Goal: Task Accomplishment & Management: Manage account settings

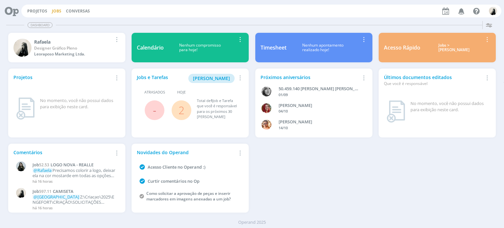
click at [53, 12] on link "Jobs" at bounding box center [57, 11] width 10 height 6
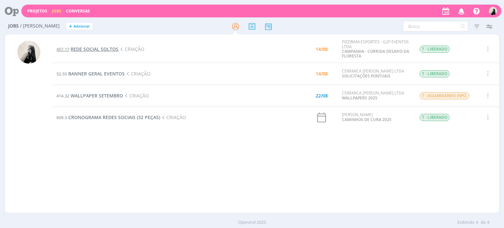
click at [108, 47] on span "REDE SOCIAL SOLTOS" at bounding box center [94, 49] width 48 height 6
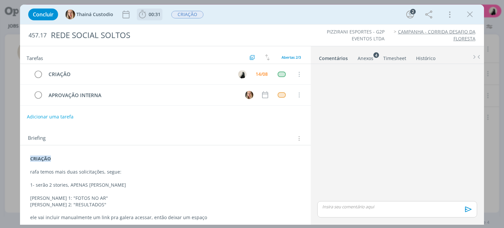
click at [141, 11] on icon "dialog" at bounding box center [142, 14] width 7 height 8
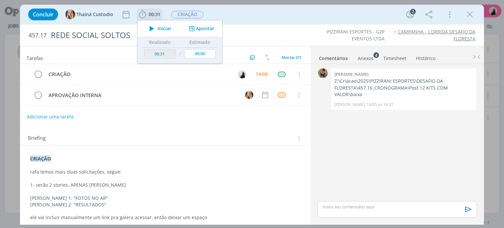
click at [151, 26] on icon "dialog" at bounding box center [151, 28] width 11 height 9
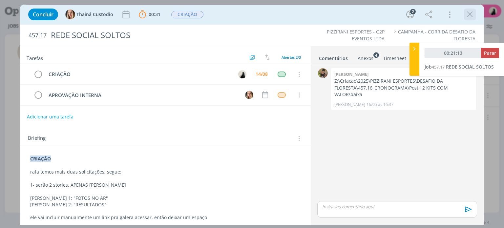
click at [472, 14] on icon "dialog" at bounding box center [470, 15] width 10 height 10
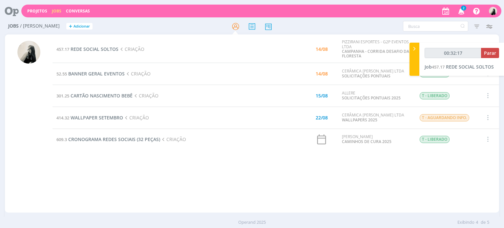
click at [462, 11] on icon "button" at bounding box center [460, 10] width 11 height 11
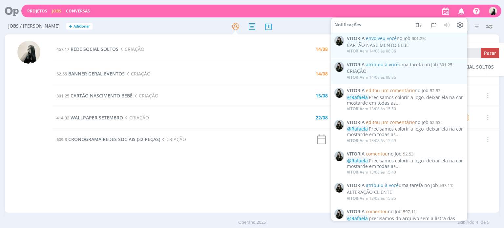
click at [462, 11] on icon "button" at bounding box center [460, 10] width 11 height 11
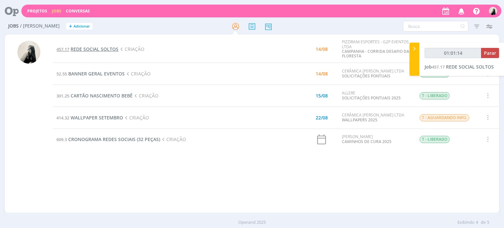
click at [110, 50] on span "REDE SOCIAL SOLTOS" at bounding box center [94, 49] width 48 height 6
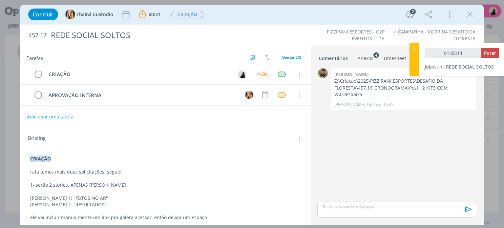
click at [161, 209] on p "dialog" at bounding box center [165, 211] width 270 height 7
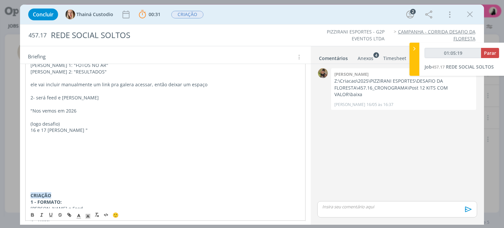
scroll to position [98, 0]
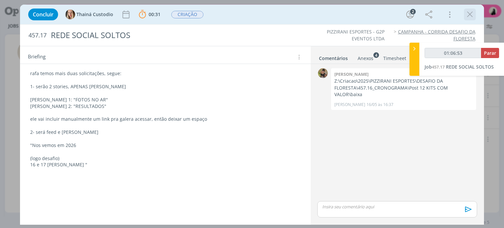
click at [470, 15] on icon "dialog" at bounding box center [470, 15] width 10 height 10
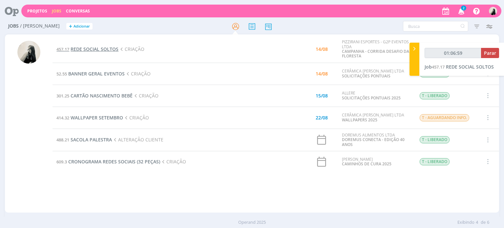
click at [113, 49] on span "REDE SOCIAL SOLTOS" at bounding box center [94, 49] width 48 height 6
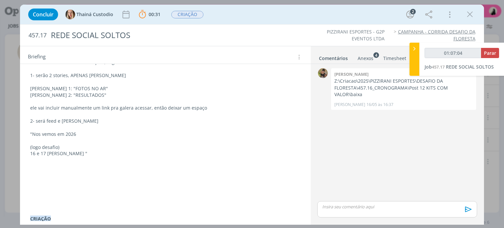
scroll to position [98, 0]
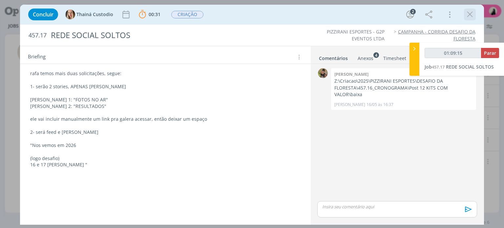
click at [471, 14] on icon "dialog" at bounding box center [470, 15] width 10 height 10
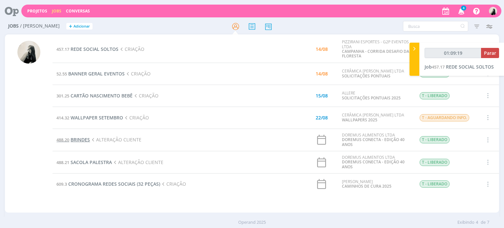
click at [81, 140] on span "BRINDES" at bounding box center [79, 139] width 19 height 6
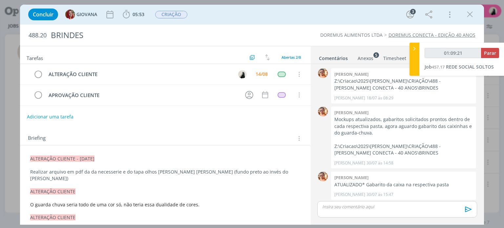
scroll to position [33, 0]
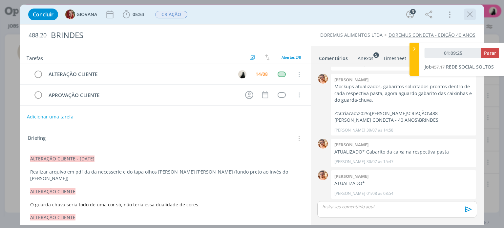
click at [470, 13] on icon "dialog" at bounding box center [470, 15] width 10 height 10
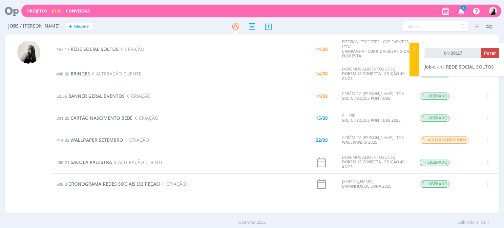
click at [219, 58] on td "457.17 REDE SOCIAL SOLTOS CRIAÇÃO" at bounding box center [158, 49] width 213 height 27
click at [461, 14] on icon "button" at bounding box center [460, 10] width 11 height 11
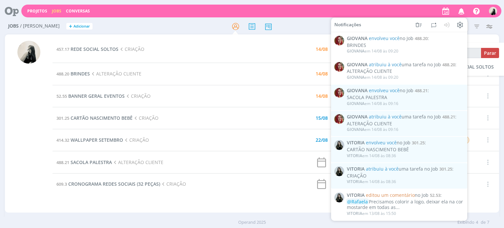
click at [461, 14] on icon "button" at bounding box center [460, 10] width 11 height 11
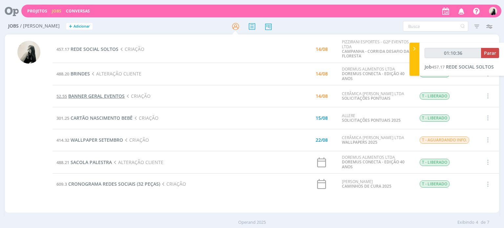
click at [110, 95] on span "BANNER GERAL EVENTOS" at bounding box center [96, 96] width 56 height 6
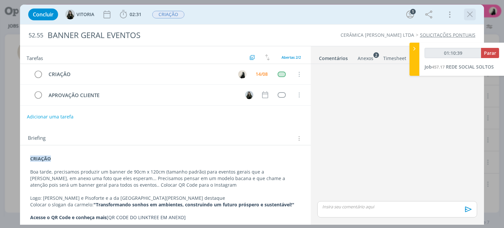
click at [472, 18] on icon "dialog" at bounding box center [470, 15] width 10 height 10
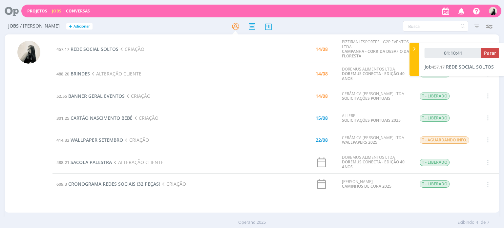
click at [81, 74] on span "BRINDES" at bounding box center [79, 73] width 19 height 6
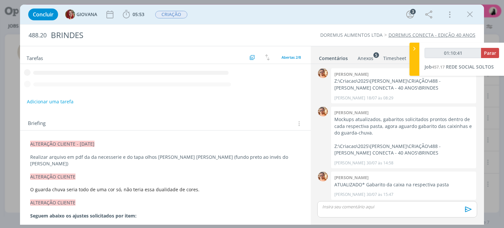
scroll to position [33, 0]
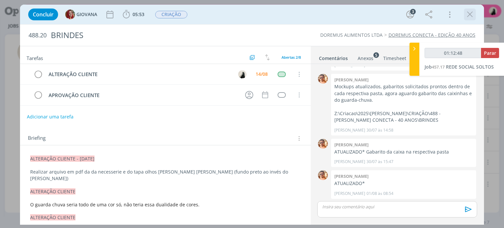
click at [465, 14] on icon "dialog" at bounding box center [470, 15] width 10 height 10
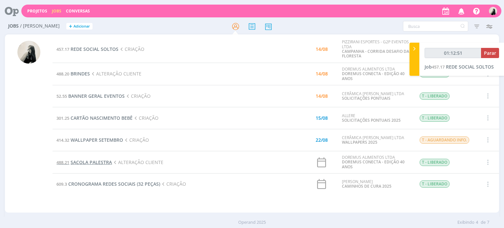
click at [104, 164] on span "SACOLA PALESTRA" at bounding box center [90, 162] width 41 height 6
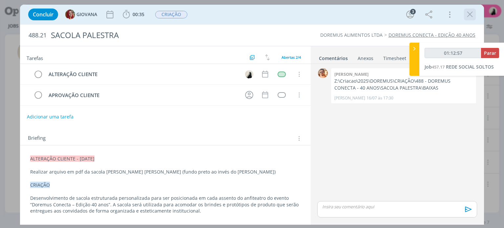
click at [468, 14] on icon "dialog" at bounding box center [470, 15] width 10 height 10
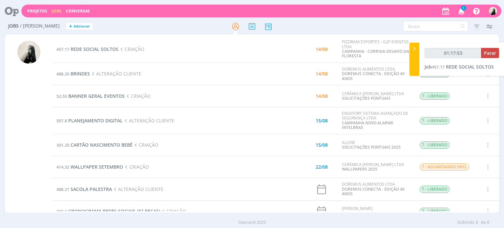
click at [464, 7] on span "1" at bounding box center [463, 8] width 5 height 5
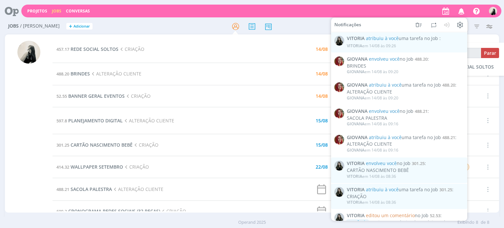
click at [464, 7] on icon "button" at bounding box center [460, 10] width 11 height 11
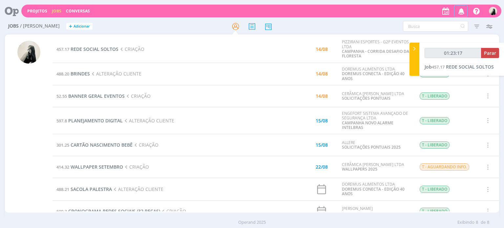
type input "01:23:27"
click at [110, 50] on span "REDE SOCIAL SOLTOS" at bounding box center [94, 49] width 48 height 6
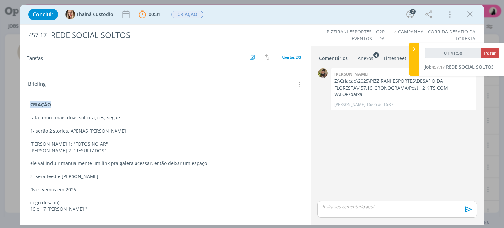
scroll to position [66, 0]
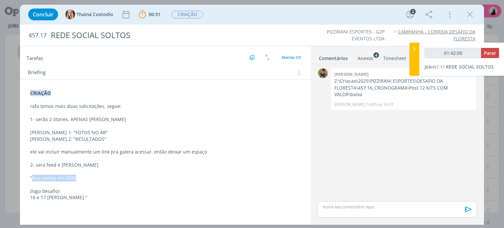
drag, startPoint x: 80, startPoint y: 179, endPoint x: 33, endPoint y: 178, distance: 47.2
click at [33, 178] on p ""Nos vemos em 2026" at bounding box center [165, 178] width 270 height 7
copy p "Nos vemos em 2026"
click at [472, 12] on icon "dialog" at bounding box center [470, 15] width 10 height 10
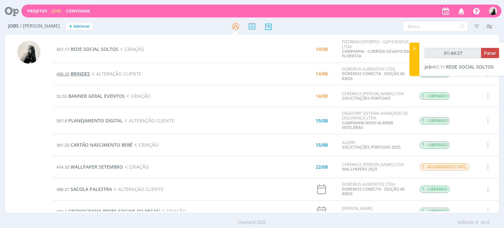
click at [81, 74] on span "BRINDES" at bounding box center [79, 73] width 19 height 6
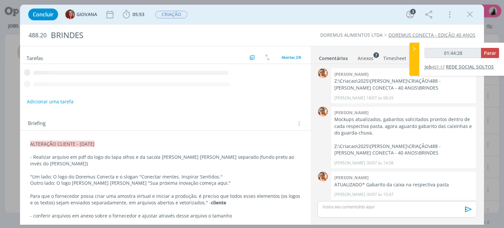
scroll to position [33, 0]
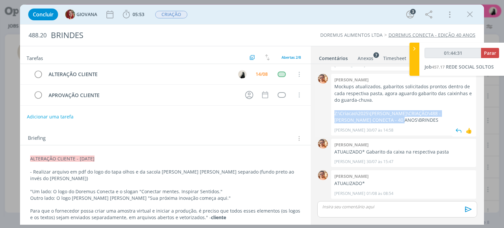
drag, startPoint x: 333, startPoint y: 112, endPoint x: 391, endPoint y: 122, distance: 58.8
click at [391, 122] on div "[PERSON_NAME] Mockups atualizados, gabaritos solicitados prontos dentro de cada…" at bounding box center [403, 105] width 145 height 62
copy p "Z:\Criacao\2025\DOREMUS\CRIAÇÃO\488 - DOREMUS CONECTA - 40 ANOS\BRINDES"
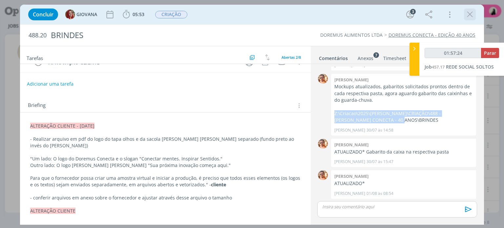
click at [470, 14] on icon "dialog" at bounding box center [470, 15] width 10 height 10
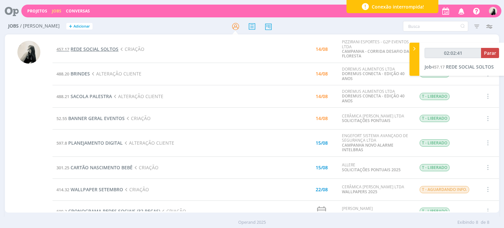
click at [89, 49] on span "REDE SOCIAL SOLTOS" at bounding box center [94, 49] width 48 height 6
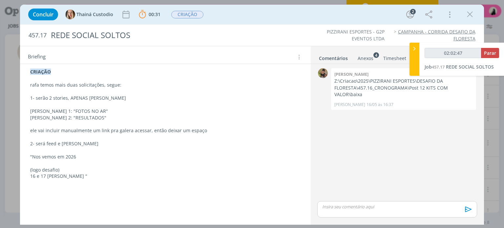
scroll to position [98, 0]
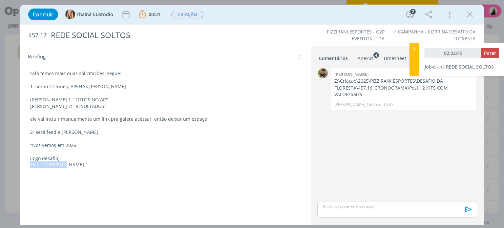
drag, startPoint x: 64, startPoint y: 165, endPoint x: 26, endPoint y: 165, distance: 38.0
copy p "16 e 17 de Maio"
click at [382, 213] on div "dialog" at bounding box center [396, 209] width 159 height 16
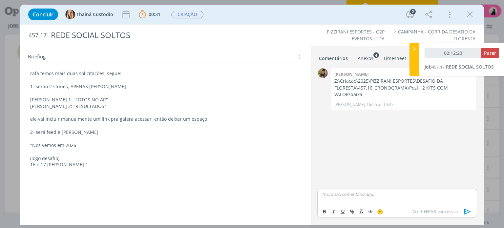
type input "02:12:24"
click at [360, 214] on span "Thainá Custodio" at bounding box center [357, 214] width 40 height 7
click at [467, 211] on icon "dialog" at bounding box center [467, 212] width 10 height 10
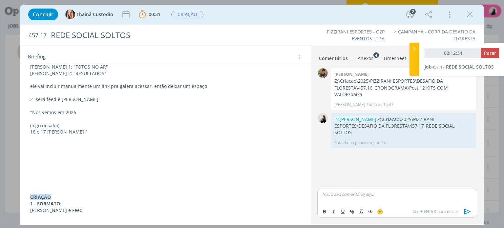
scroll to position [0, 0]
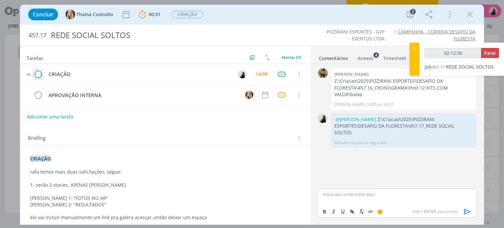
click at [39, 73] on icon "dialog" at bounding box center [37, 75] width 9 height 10
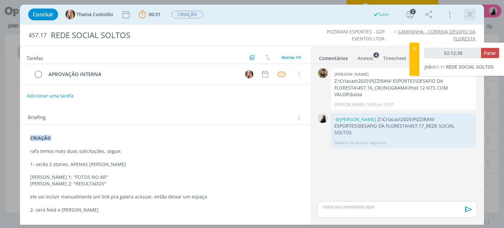
click at [470, 13] on icon "dialog" at bounding box center [470, 15] width 10 height 10
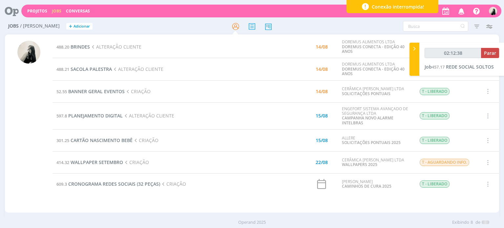
type input "02:12:39"
click at [490, 50] on span "Parar" at bounding box center [490, 53] width 12 height 6
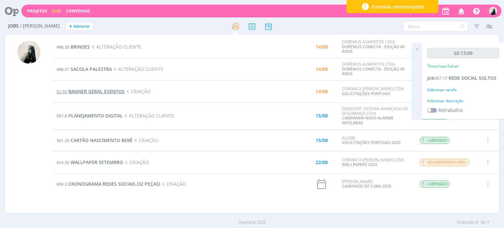
click at [97, 91] on span "BANNER GERAL EVENTOS" at bounding box center [96, 91] width 56 height 6
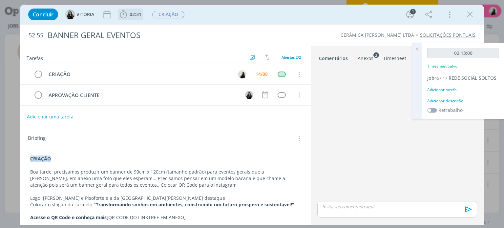
click at [129, 14] on b "02:31" at bounding box center [135, 14] width 14 height 5
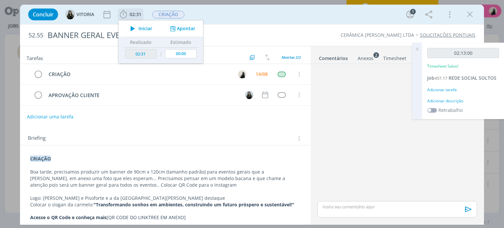
click at [131, 27] on icon "dialog" at bounding box center [132, 28] width 11 height 9
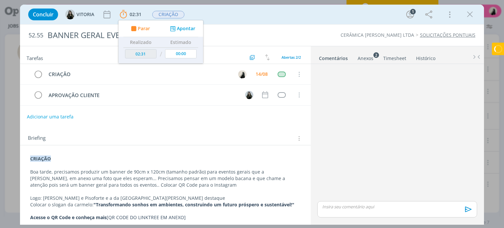
click at [166, 182] on p "Boa tarde, precisamos produzir um banner de 90cm x 120cm (tamanho padrão) para …" at bounding box center [165, 179] width 270 height 20
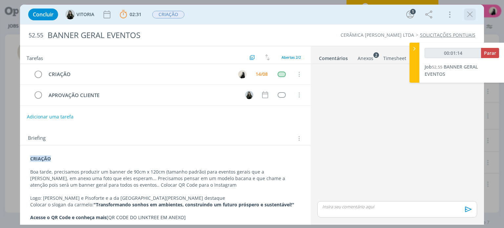
click at [467, 11] on icon "dialog" at bounding box center [470, 15] width 10 height 10
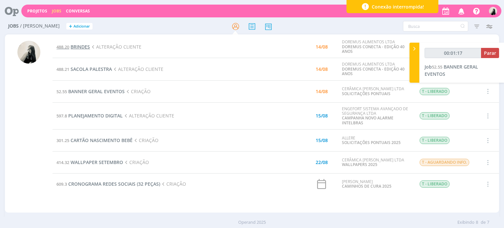
click at [85, 46] on span "BRINDES" at bounding box center [79, 47] width 19 height 6
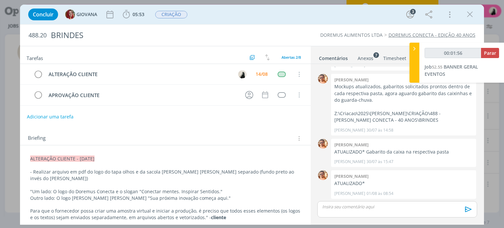
scroll to position [33, 0]
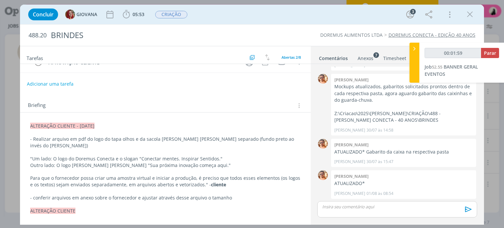
drag, startPoint x: 364, startPoint y: 57, endPoint x: 367, endPoint y: 106, distance: 49.3
click at [364, 56] on div "Anexos 7" at bounding box center [365, 58] width 16 height 7
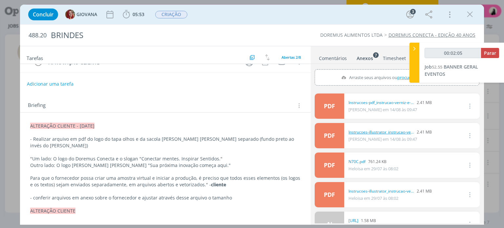
click at [367, 134] on link "Instrucoes-illustrator_instrucao-verniz-e-hotstamping.pdf" at bounding box center [381, 132] width 66 height 6
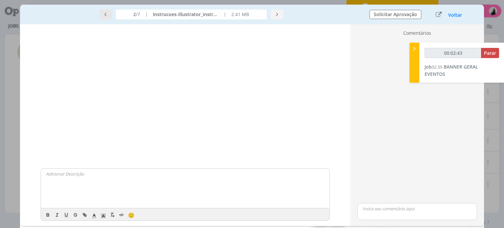
click at [106, 11] on button "dialog" at bounding box center [105, 15] width 12 height 10
click at [456, 15] on button "Voltar" at bounding box center [455, 14] width 14 height 5
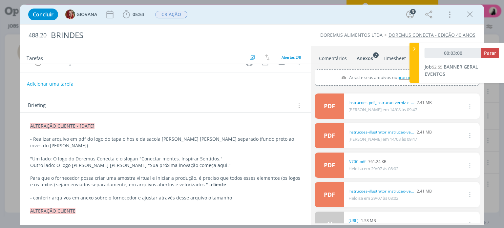
click at [108, 162] on p "Outro lado: O logo da [PERSON_NAME] e a frase "Sua próxima inovação começa aqui…" at bounding box center [165, 165] width 270 height 7
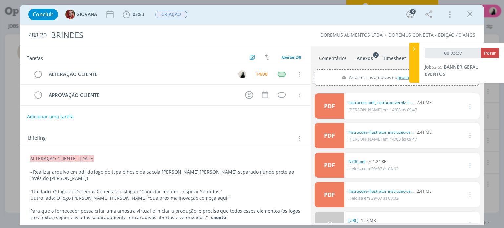
drag, startPoint x: 468, startPoint y: 15, endPoint x: 248, endPoint y: 81, distance: 230.0
click at [468, 15] on icon "dialog" at bounding box center [470, 15] width 10 height 10
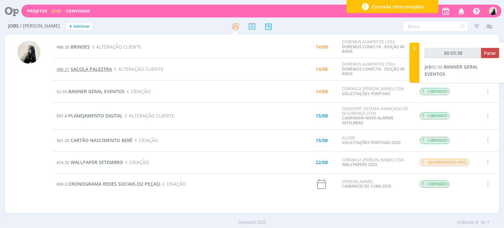
click at [101, 69] on span "SACOLA PALESTRA" at bounding box center [90, 69] width 41 height 6
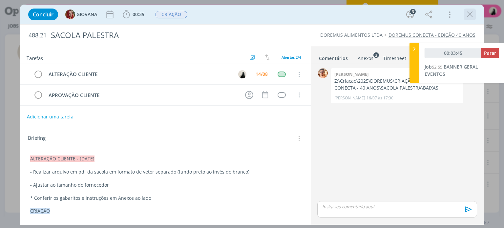
click at [466, 15] on icon "dialog" at bounding box center [470, 15] width 10 height 10
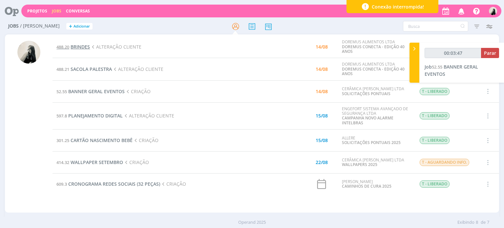
click at [81, 44] on span "BRINDES" at bounding box center [79, 47] width 19 height 6
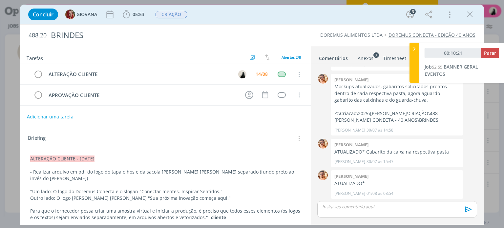
click at [361, 205] on p "dialog" at bounding box center [396, 207] width 149 height 6
click at [470, 15] on icon "dialog" at bounding box center [470, 15] width 10 height 10
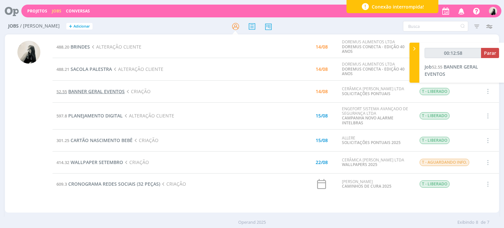
click at [87, 91] on span "BANNER GERAL EVENTOS" at bounding box center [96, 91] width 56 height 6
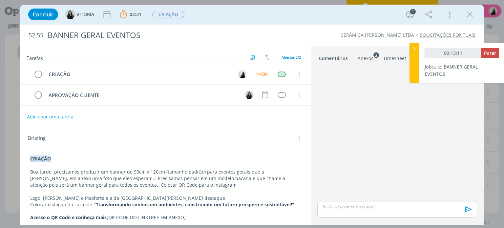
type input "00:13:12"
click at [346, 206] on p "dialog" at bounding box center [396, 207] width 149 height 6
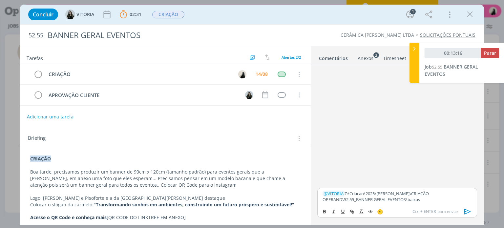
click at [465, 210] on icon "dialog" at bounding box center [467, 212] width 10 height 10
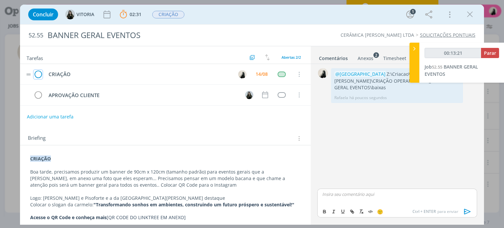
click at [40, 73] on icon "dialog" at bounding box center [37, 75] width 9 height 10
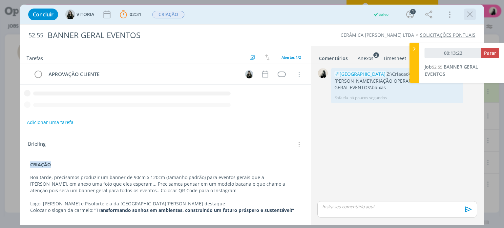
click at [468, 14] on icon "dialog" at bounding box center [470, 15] width 10 height 10
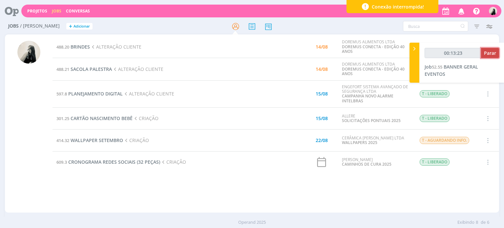
click at [490, 52] on span "Parar" at bounding box center [490, 53] width 12 height 6
type input "00:14:00"
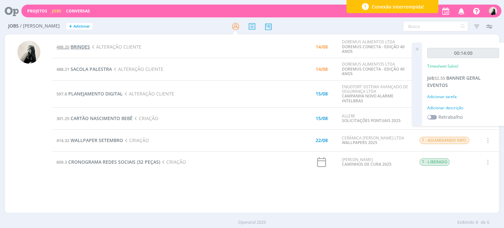
click at [84, 49] on span "BRINDES" at bounding box center [79, 47] width 19 height 6
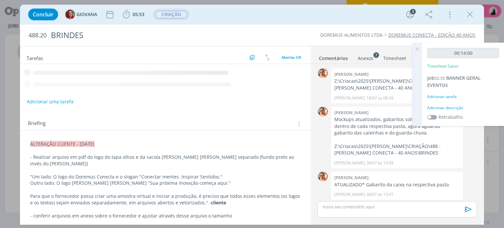
scroll to position [33, 0]
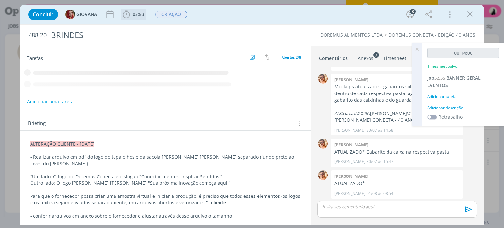
click at [134, 15] on span "05:53" at bounding box center [138, 14] width 12 height 6
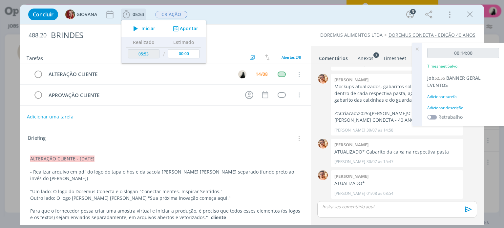
click at [138, 28] on icon "dialog" at bounding box center [135, 28] width 11 height 9
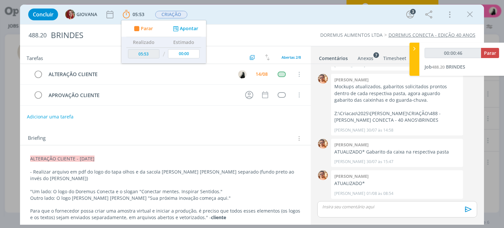
click at [201, 182] on p "dialog" at bounding box center [165, 185] width 270 height 7
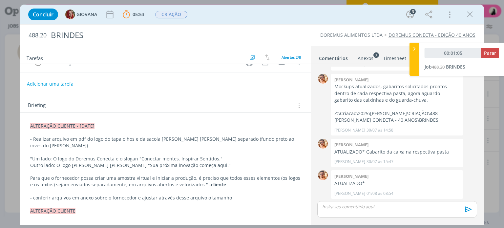
click at [370, 60] on div "Anexos 7" at bounding box center [365, 58] width 16 height 7
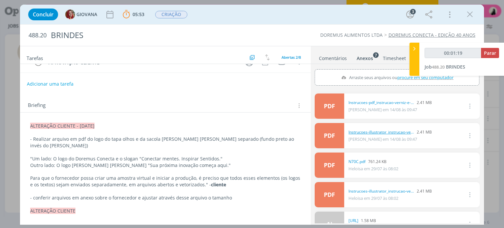
click at [398, 130] on link "Instrucoes-illustrator_instrucao-verniz-e-hotstamping.pdf" at bounding box center [381, 132] width 66 height 6
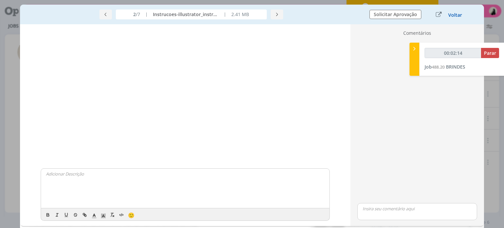
click at [457, 13] on button "Voltar" at bounding box center [455, 14] width 14 height 5
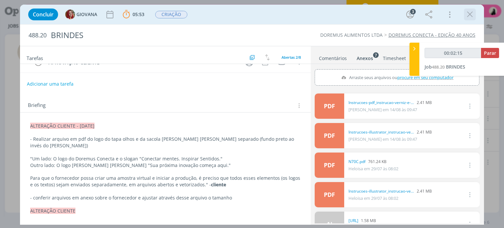
click at [469, 17] on icon "dialog" at bounding box center [470, 15] width 10 height 10
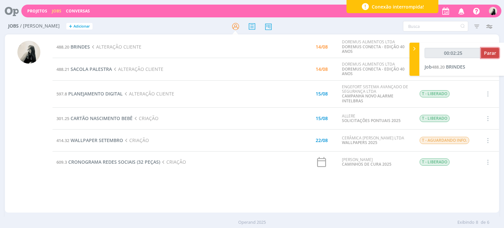
click at [488, 56] on span "Parar" at bounding box center [490, 53] width 12 height 6
type input "00:03:00"
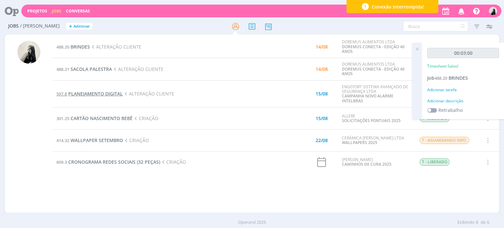
click at [107, 93] on span "PLANEJAMENTO DIGITAL" at bounding box center [95, 93] width 54 height 6
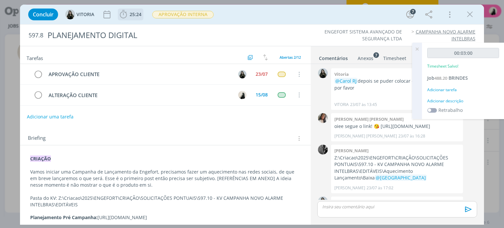
scroll to position [496, 0]
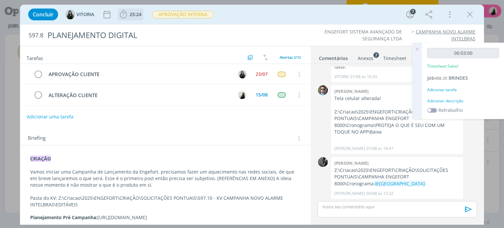
click at [131, 13] on span "25:24" at bounding box center [136, 14] width 12 height 6
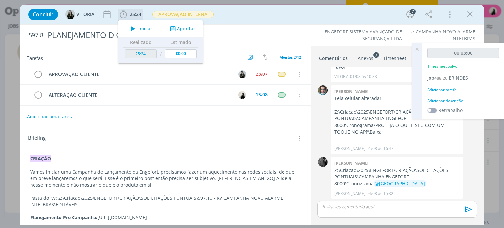
click at [134, 26] on icon "dialog" at bounding box center [132, 28] width 11 height 9
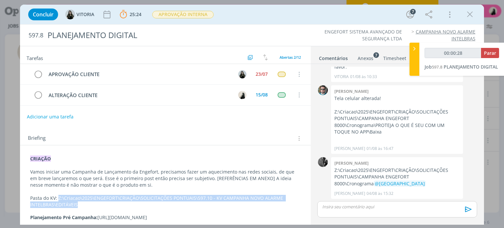
drag, startPoint x: 58, startPoint y: 196, endPoint x: 80, endPoint y: 203, distance: 23.2
click at [80, 203] on p "Pasta do KV: Z:\Criacao\2025\ENGEFORT\CRIAÇÃO\SOLICITAÇÕES PONTUAIS\597.10 - KV…" at bounding box center [165, 201] width 270 height 13
copy p "Z:\Criacao\2025\ENGEFORT\CRIAÇÃO\SOLICITAÇÕES PONTUAIS\597.10 - KV CAMPANHA NOV…"
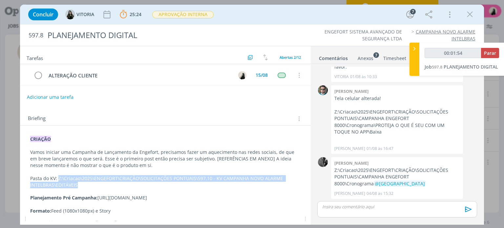
scroll to position [35, 0]
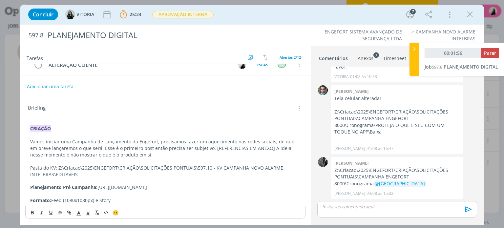
click at [42, 187] on p "Planejamento Pré Campanha: https://docs.google.com/presentation/d/17TKcf_05xGjl…" at bounding box center [165, 187] width 270 height 7
click at [48, 189] on p "Planejamento Pré Campanha: https://docs.google.com/presentation/d/17TKcf_05xGjl…" at bounding box center [165, 187] width 270 height 7
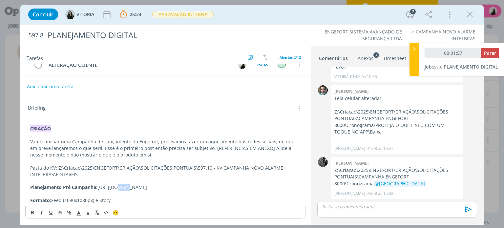
click at [46, 188] on p "Planejamento Pré Campanha: https://docs.google.com/presentation/d/17TKcf_05xGjl…" at bounding box center [165, 187] width 270 height 7
drag, startPoint x: 28, startPoint y: 188, endPoint x: 274, endPoint y: 187, distance: 245.9
click at [274, 187] on div "CRIAÇÃO Vamos iniciar uma Campanha de Lançamento da Engefort, precisamos fazer …" at bounding box center [165, 164] width 280 height 83
type input "00:06:34"
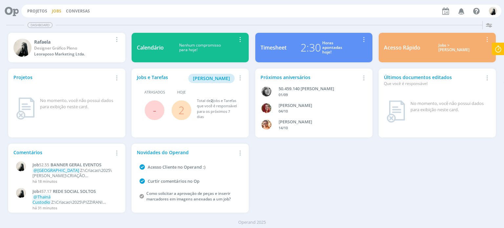
click at [56, 10] on link "Jobs" at bounding box center [57, 11] width 10 height 6
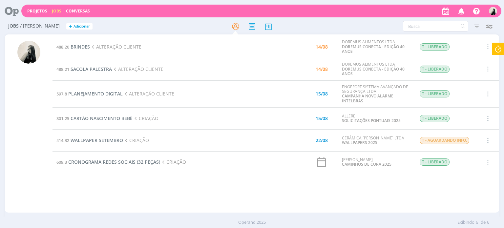
click at [85, 46] on span "BRINDES" at bounding box center [79, 47] width 19 height 6
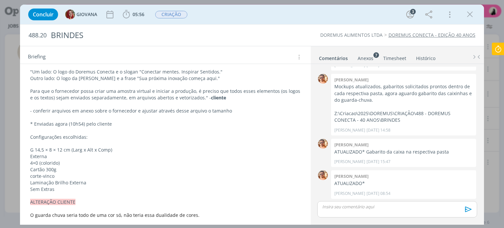
scroll to position [131, 0]
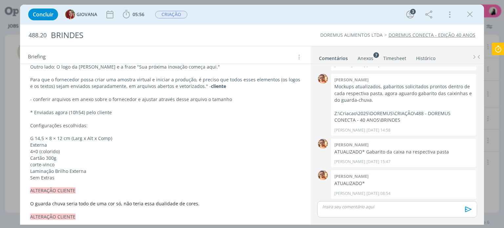
click at [370, 56] on div "Anexos 7" at bounding box center [365, 58] width 16 height 7
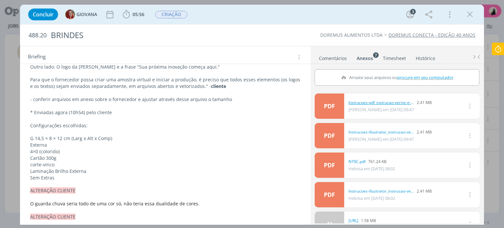
click at [358, 104] on link "Instrucoes-pdf_instrucao-verniz-e-hotstamping.pdf" at bounding box center [381, 103] width 66 height 6
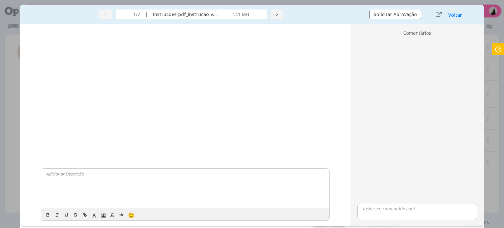
click at [450, 15] on button "Voltar" at bounding box center [455, 14] width 14 height 5
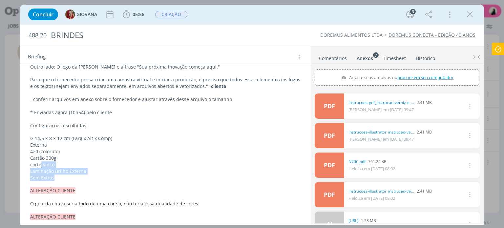
drag, startPoint x: 67, startPoint y: 172, endPoint x: 41, endPoint y: 155, distance: 30.7
click at [66, 175] on p "Sem Extras" at bounding box center [164, 178] width 269 height 7
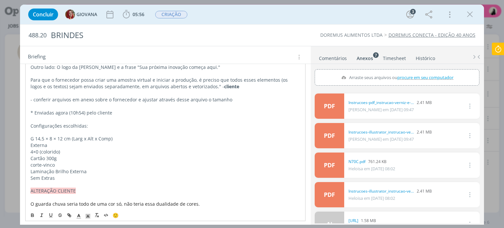
click at [38, 155] on p "Cartão 300g" at bounding box center [164, 158] width 269 height 7
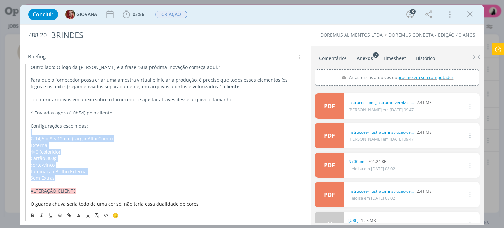
drag, startPoint x: 62, startPoint y: 168, endPoint x: 26, endPoint y: 128, distance: 53.6
copy div "G 14,5 × 8 × 12 cm (Larg x Alt x Comp) Externa 4×0 (colorido) Cartão 300g corte…"
click at [136, 155] on p "Cartão 300g" at bounding box center [165, 158] width 270 height 7
drag, startPoint x: 72, startPoint y: 173, endPoint x: 20, endPoint y: 129, distance: 68.6
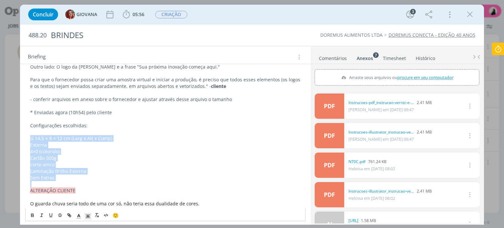
click at [100, 174] on p "Sem Extras" at bounding box center [165, 177] width 270 height 7
drag, startPoint x: 56, startPoint y: 165, endPoint x: 18, endPoint y: 116, distance: 61.5
click at [18, 116] on div "Concluir GIOVANA 05:56 Iniciar Apontar Data * [DATE] Horas * 00:00 Tarefa Selec…" at bounding box center [252, 114] width 504 height 228
copy div "Configurações escolhidas: G 14,5 × 8 × 12 cm (Larg x Alt x Comp) Externa 4×0 (c…"
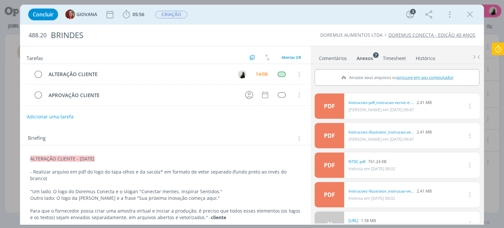
scroll to position [66, 0]
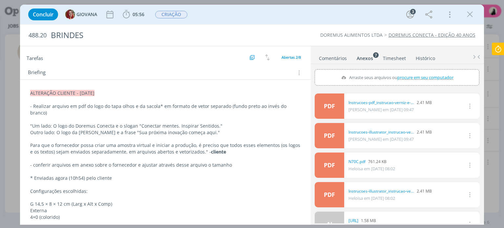
click at [171, 136] on p "dialog" at bounding box center [165, 139] width 270 height 7
click at [335, 58] on link "Comentários" at bounding box center [332, 57] width 29 height 10
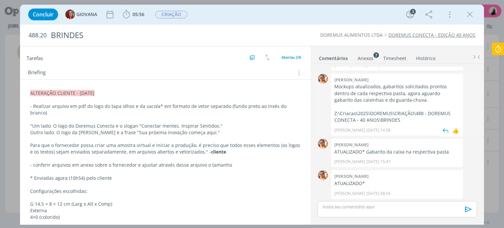
drag, startPoint x: 333, startPoint y: 112, endPoint x: 408, endPoint y: 122, distance: 75.0
click at [408, 122] on div "[PERSON_NAME] Mockups atualizados, gabaritos solicitados prontos dentro de cada…" at bounding box center [397, 105] width 132 height 62
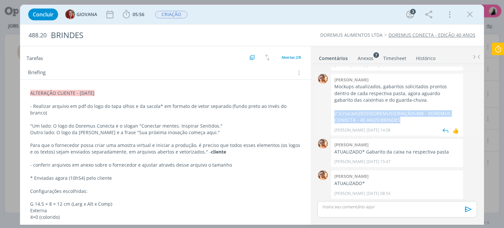
copy p "Z:\Criacao\2025\DOREMUS\CRIAÇÃO\488 - DOREMUS CONECTA - 40 ANOS\BRINDES"
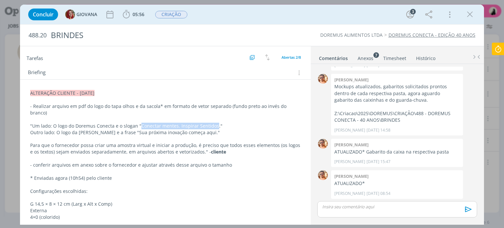
drag, startPoint x: 139, startPoint y: 117, endPoint x: 214, endPoint y: 120, distance: 75.5
click at [214, 123] on p ""Um lado: O logo do Doremus Conecta e o slogan "Conectar mentes. Inspirar Senti…" at bounding box center [165, 126] width 270 height 7
copy p "Conectar mentes. Inspirar Sentidos."
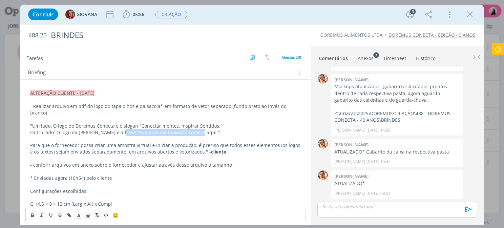
drag, startPoint x: 120, startPoint y: 126, endPoint x: 197, endPoint y: 125, distance: 76.7
click at [197, 129] on p "Outro lado: O logo da [PERSON_NAME] e a frase "Sua próxima inovação começa aqui…" at bounding box center [165, 132] width 270 height 7
copy p "Sua próxima inovação começa aqui."
click at [89, 144] on p "Para que o fornecedor possa criar uma amostra virtual e iniciar a produção, é p…" at bounding box center [165, 148] width 270 height 13
click at [366, 207] on p "dialog" at bounding box center [396, 207] width 149 height 6
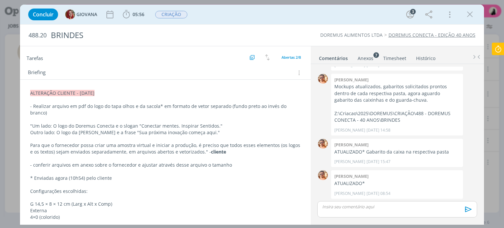
scroll to position [45, 0]
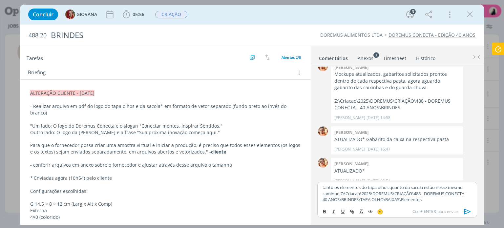
click at [465, 210] on icon "dialog" at bounding box center [467, 212] width 10 height 10
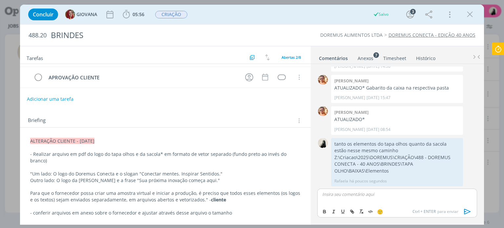
scroll to position [0, 0]
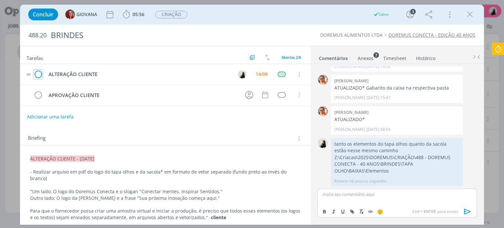
click at [41, 76] on icon "dialog" at bounding box center [37, 75] width 9 height 10
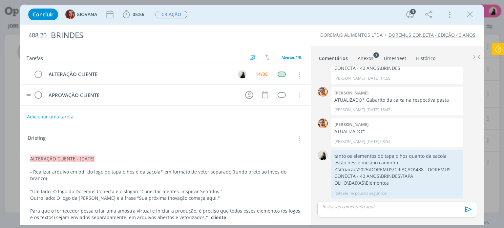
scroll to position [84, 0]
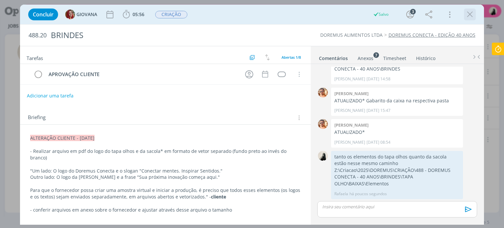
click at [472, 15] on icon "dialog" at bounding box center [470, 15] width 10 height 10
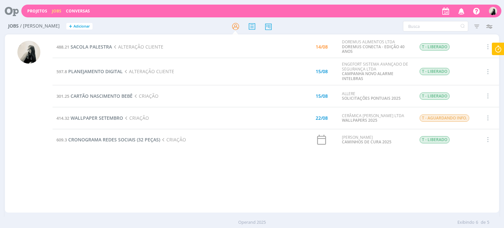
click at [498, 47] on icon at bounding box center [498, 49] width 12 height 13
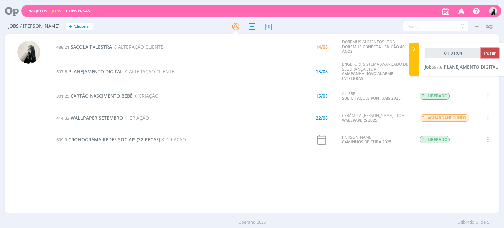
click at [483, 54] on button "Parar" at bounding box center [490, 53] width 18 height 10
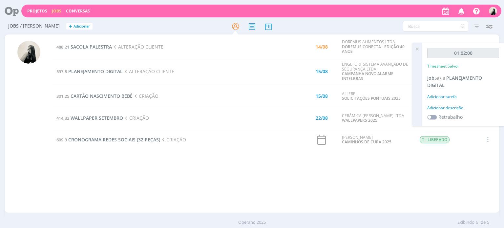
click at [101, 49] on span "SACOLA PALESTRA" at bounding box center [90, 47] width 41 height 6
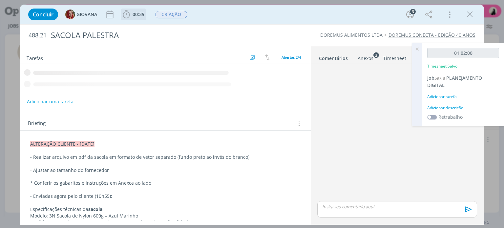
click at [134, 13] on span "00:35" at bounding box center [138, 14] width 12 height 6
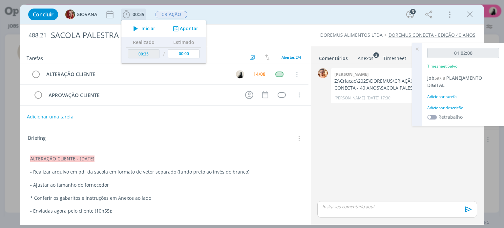
click at [135, 27] on icon "dialog" at bounding box center [135, 28] width 11 height 9
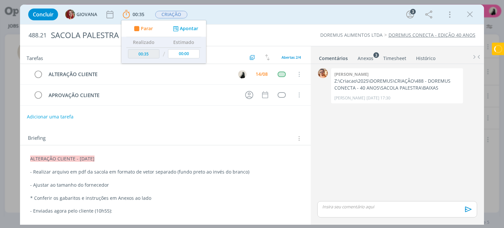
click at [155, 169] on p "- Realizar arquivo em pdf da sacola em formato de vetor separado (fundo preto a…" at bounding box center [165, 172] width 270 height 7
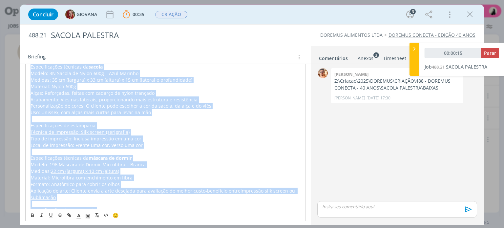
scroll to position [140, 0]
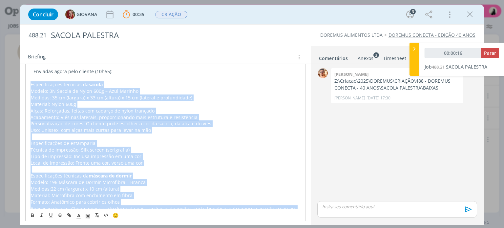
drag, startPoint x: 170, startPoint y: 141, endPoint x: 30, endPoint y: 82, distance: 151.5
click at [30, 82] on div "ALTERAÇÃO CLIENTE - [DATE] - Realizar arquivo em pdf da sacola em formato de ve…" at bounding box center [165, 230] width 280 height 435
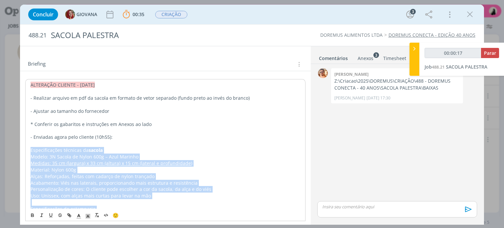
copy div "Loremipsumdolo sitametc ad elitse Doeius: 4T Incidi ut Labor 915e – Dolo Magnaa…"
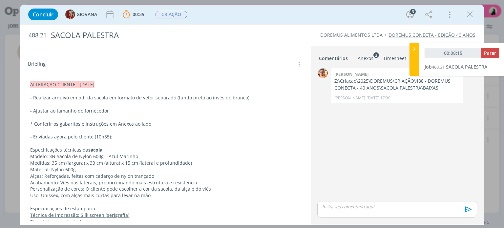
click at [116, 108] on p "- Ajustar ao tamanho do fornecedor" at bounding box center [165, 111] width 270 height 7
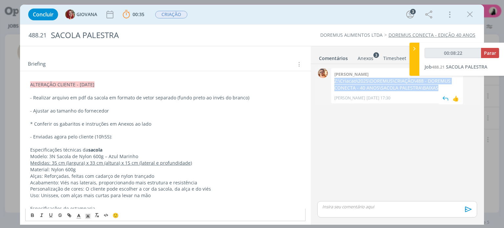
drag, startPoint x: 335, startPoint y: 80, endPoint x: 434, endPoint y: 88, distance: 99.0
click at [434, 88] on p "Z:\Criacao\2025\DOREMUS\CRIAÇÃO\488 - DOREMUS CONECTA - 40 ANOS\SACOLA PALESTRA…" at bounding box center [396, 84] width 125 height 13
copy p "Z:\Criacao\2025\DOREMUS\CRIAÇÃO\488 - DOREMUS CONECTA - 40 ANOS\SACOLA PALESTRA…"
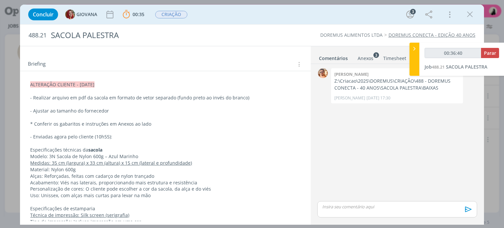
click at [365, 210] on div "dialog" at bounding box center [396, 209] width 159 height 16
type input "00:36:41"
click at [464, 208] on icon "dialog" at bounding box center [467, 212] width 10 height 10
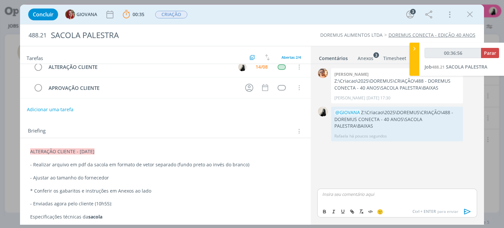
scroll to position [0, 0]
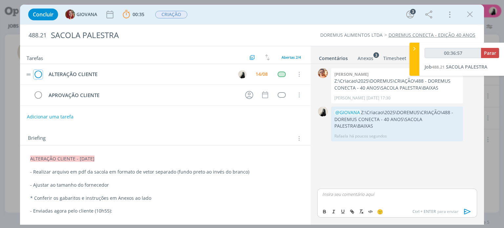
click at [39, 73] on icon "dialog" at bounding box center [37, 75] width 9 height 10
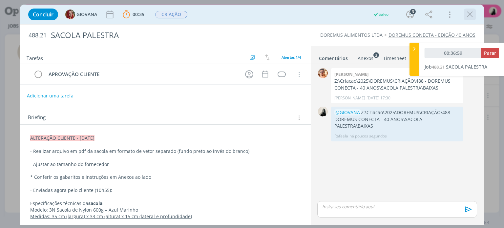
click at [472, 15] on icon "dialog" at bounding box center [470, 15] width 10 height 10
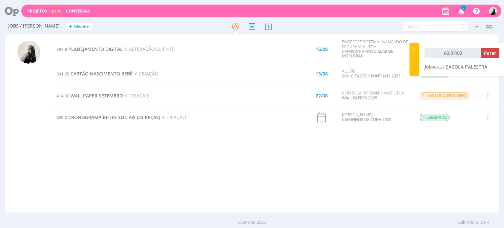
click at [462, 13] on icon "button" at bounding box center [460, 10] width 11 height 11
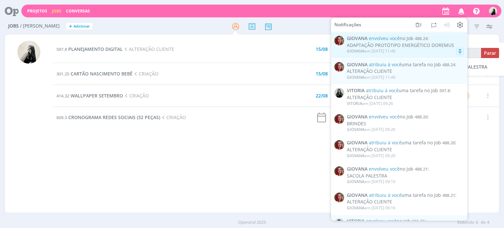
click at [421, 51] on div "[PERSON_NAME] em [DATE] 11:49" at bounding box center [405, 51] width 117 height 7
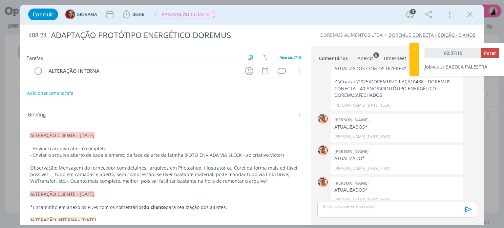
scroll to position [98, 0]
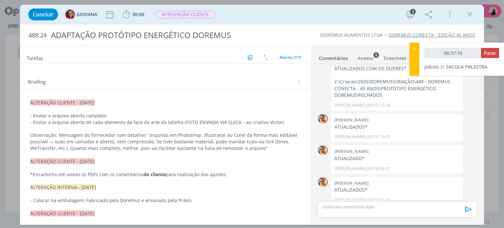
type input "00:37:17"
click at [228, 121] on p "- Enviar o arquivo aberto de cada elemento da face da arte da latinha (FOTO ENV…" at bounding box center [165, 122] width 270 height 7
click at [195, 145] on p "Observação: Mensagem do fornecedor com detalhes "arquivos em Photoshop, Illustr…" at bounding box center [164, 142] width 269 height 20
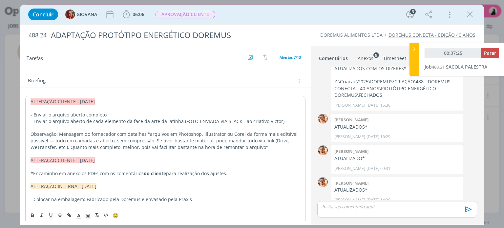
scroll to position [0, 0]
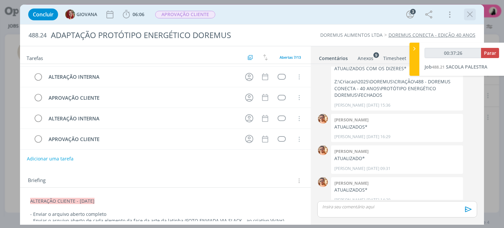
click at [466, 16] on icon "dialog" at bounding box center [470, 15] width 10 height 10
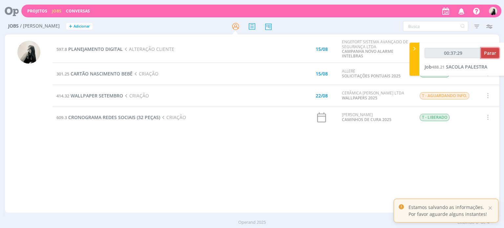
click at [491, 51] on span "Parar" at bounding box center [490, 53] width 12 height 6
type input "00:38:00"
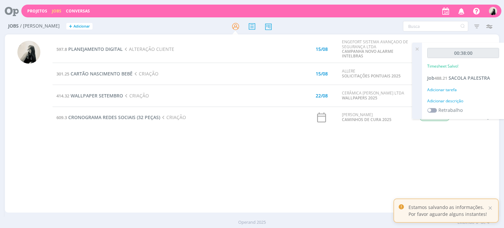
click at [115, 150] on div "597.8 PLANEJAMENTO DIGITAL ALTERAÇÃO CLIENTE 15/08 ENGEFORT SISTEMA AVANÇADO DE…" at bounding box center [275, 123] width 446 height 175
